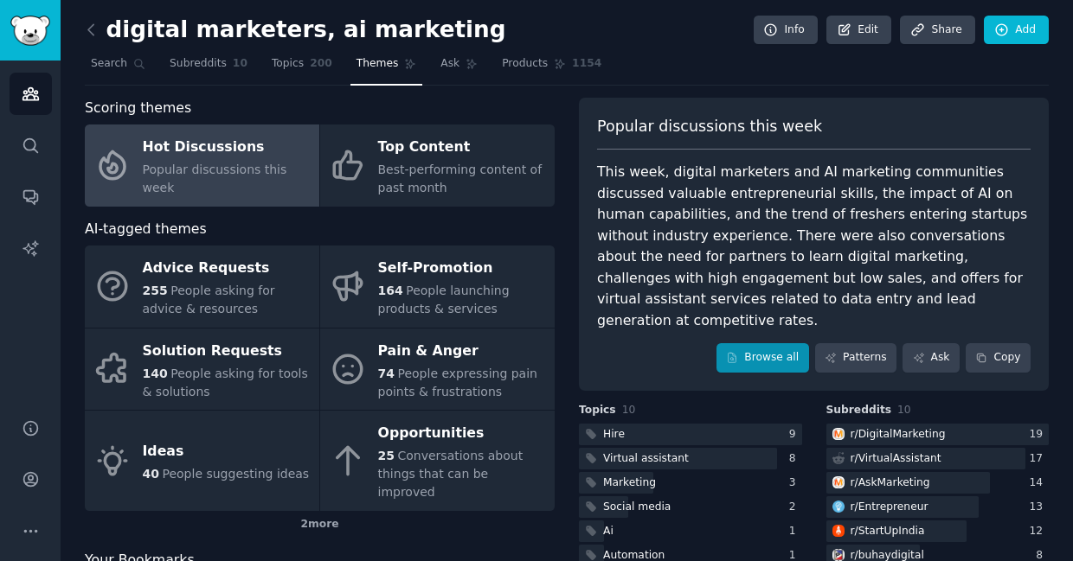
scroll to position [4, 0]
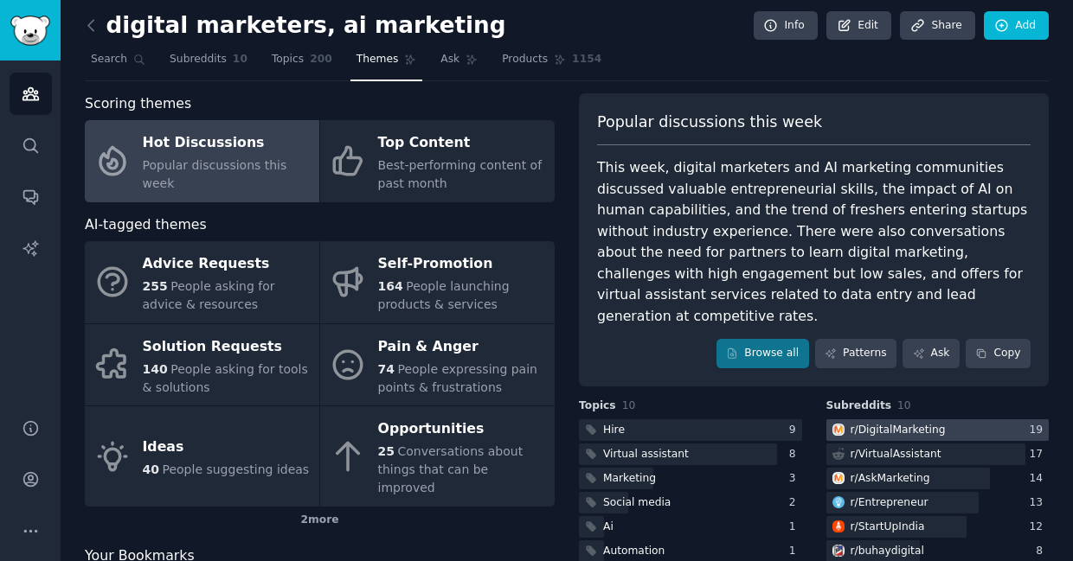
click at [902, 423] on div "r/ DigitalMarketing" at bounding box center [897, 431] width 95 height 16
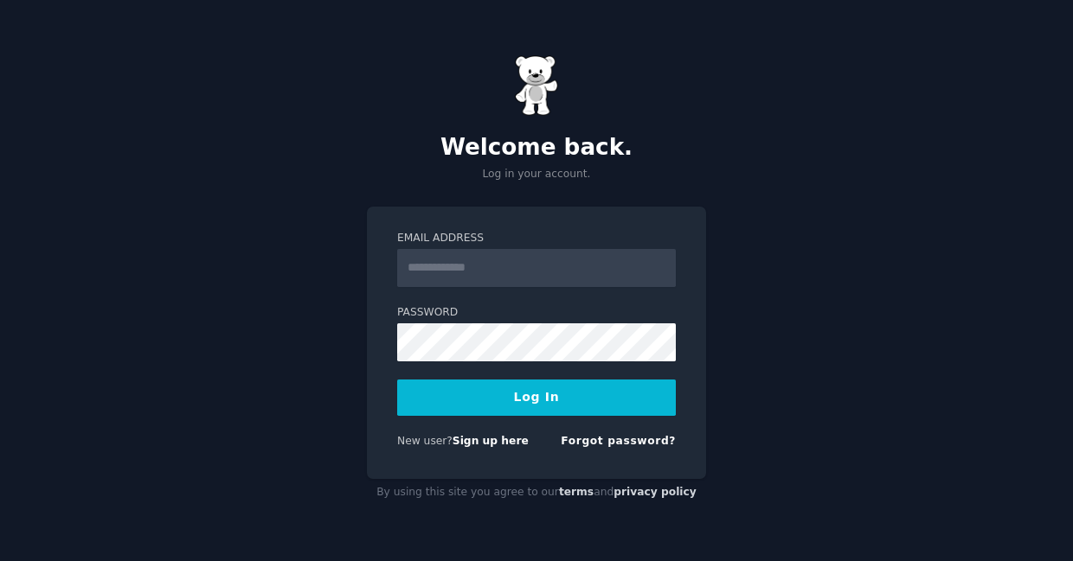
type input "**********"
click at [610, 401] on button "Log In" at bounding box center [536, 398] width 279 height 36
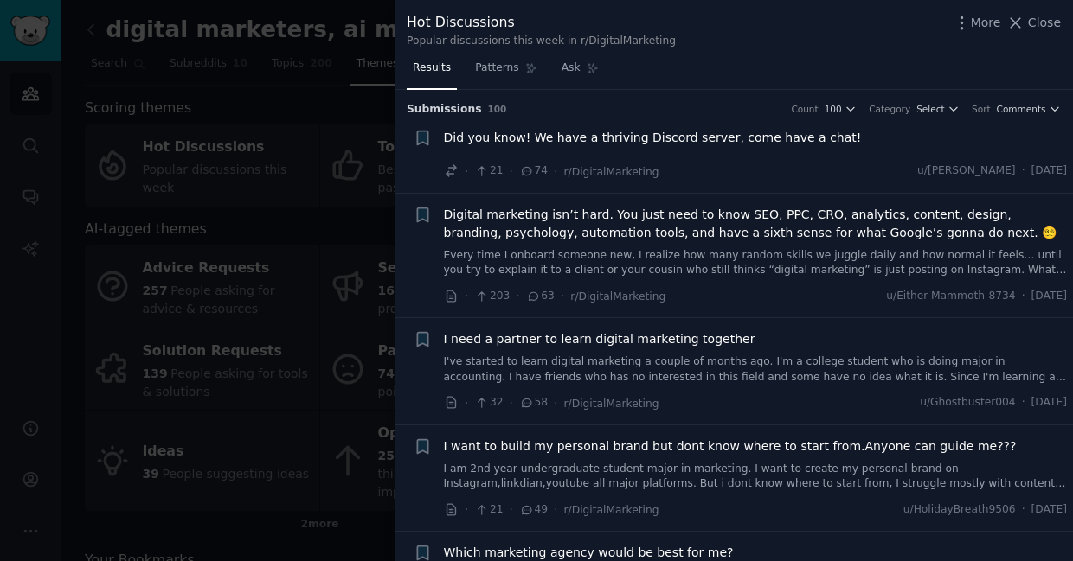
click at [774, 227] on span "Digital marketing isn’t hard. You just need to know SEO, PPC, CRO, analytics, c…" at bounding box center [756, 224] width 624 height 36
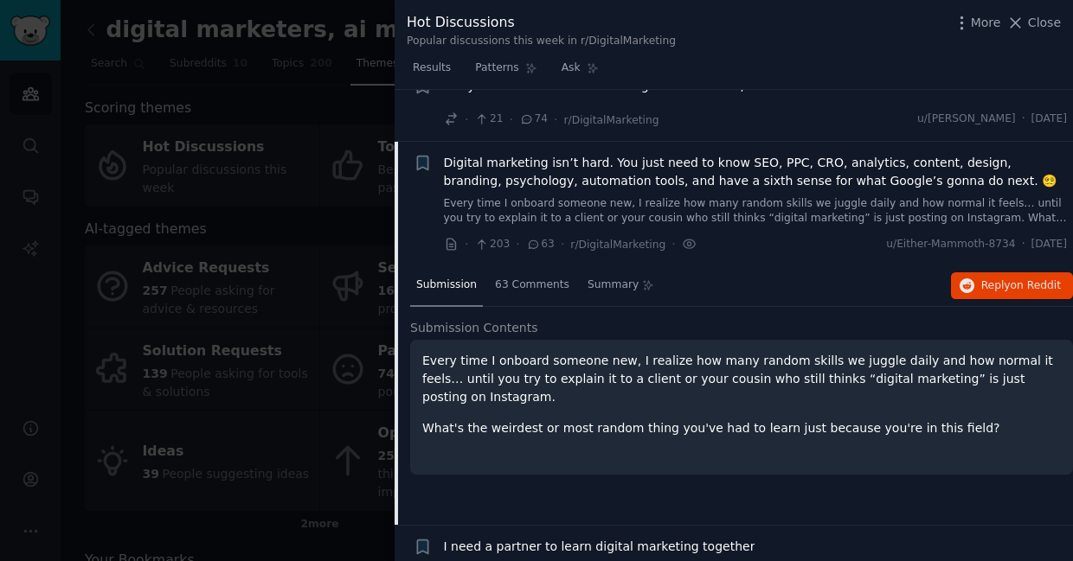
scroll to position [104, 0]
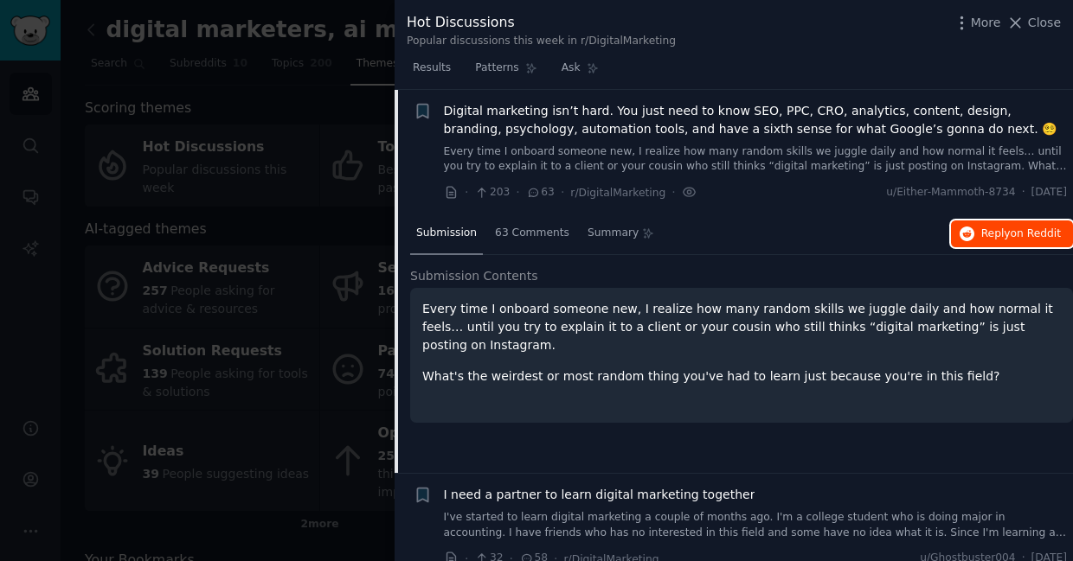
click at [974, 238] on button "Reply on Reddit" at bounding box center [1012, 235] width 122 height 28
